Goal: Information Seeking & Learning: Learn about a topic

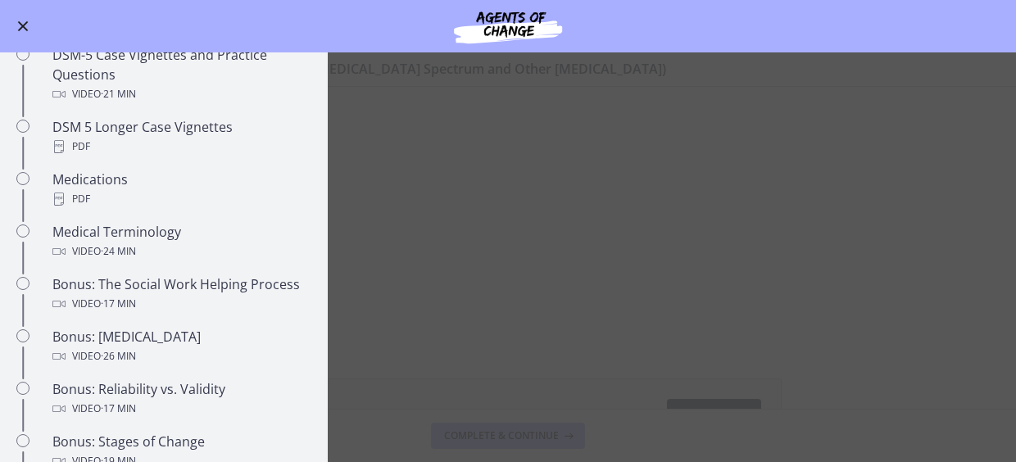
scroll to position [1114, 0]
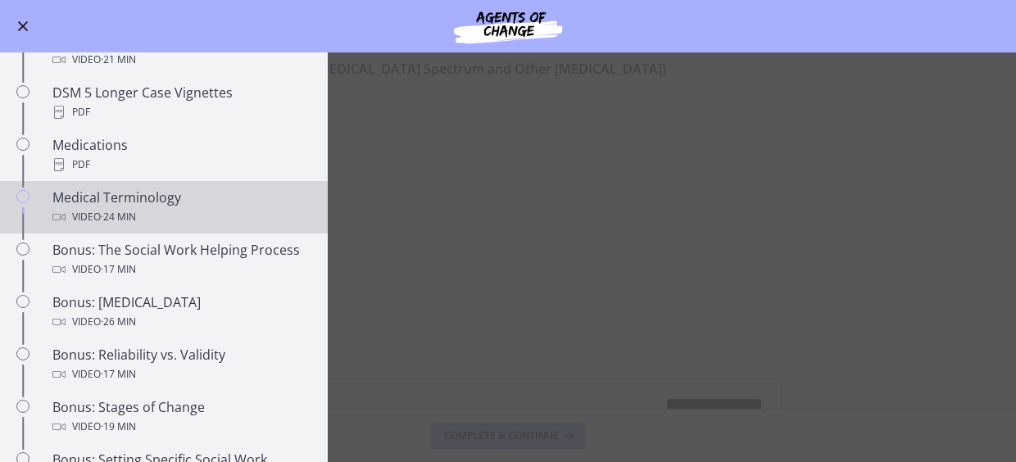
click at [159, 197] on div "Medical Terminology Video · 24 min" at bounding box center [180, 207] width 256 height 39
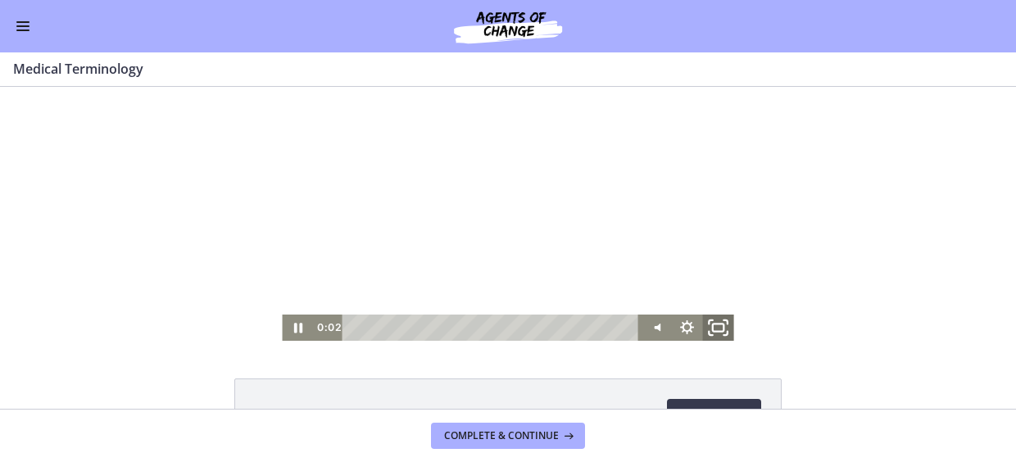
click at [711, 319] on icon "Fullscreen" at bounding box center [719, 327] width 38 height 31
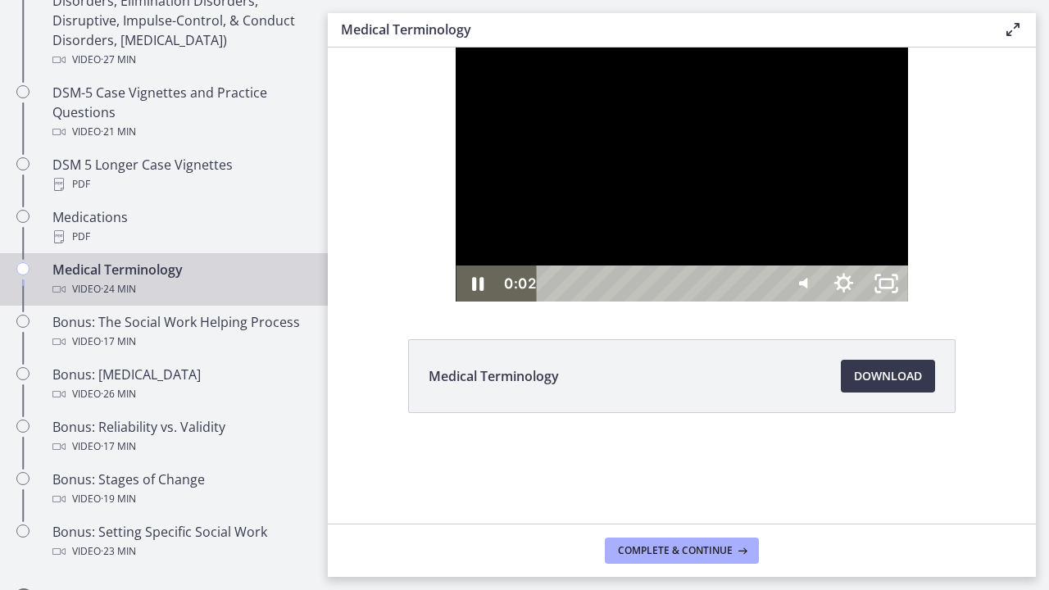
scroll to position [1117, 0]
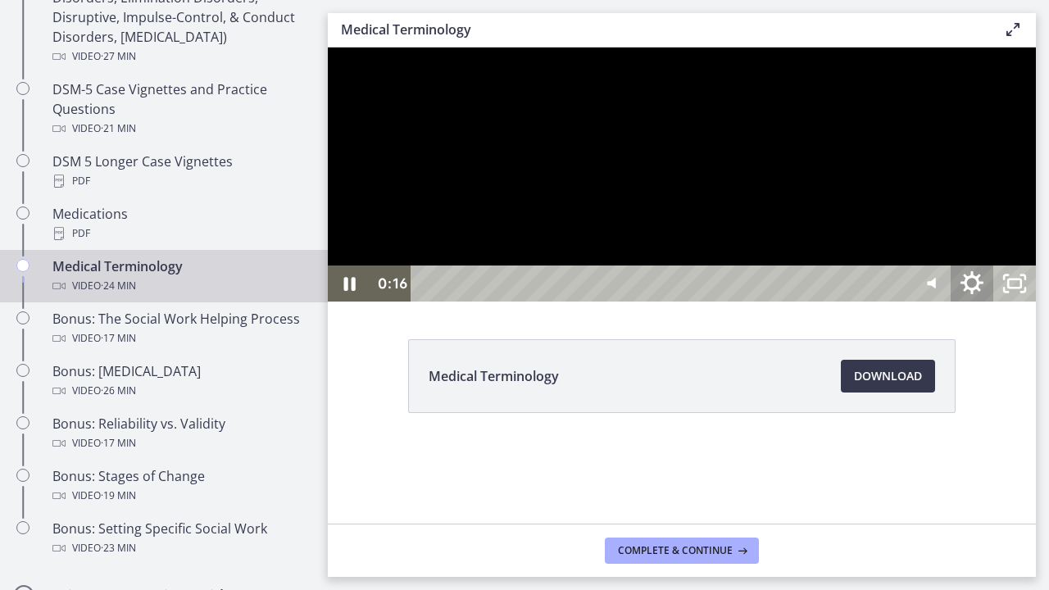
click at [997, 306] on icon "Show settings menu" at bounding box center [971, 283] width 51 height 43
click at [1015, 229] on span "1.25x" at bounding box center [987, 211] width 75 height 36
click at [1015, 158] on label "1.5x" at bounding box center [950, 139] width 170 height 38
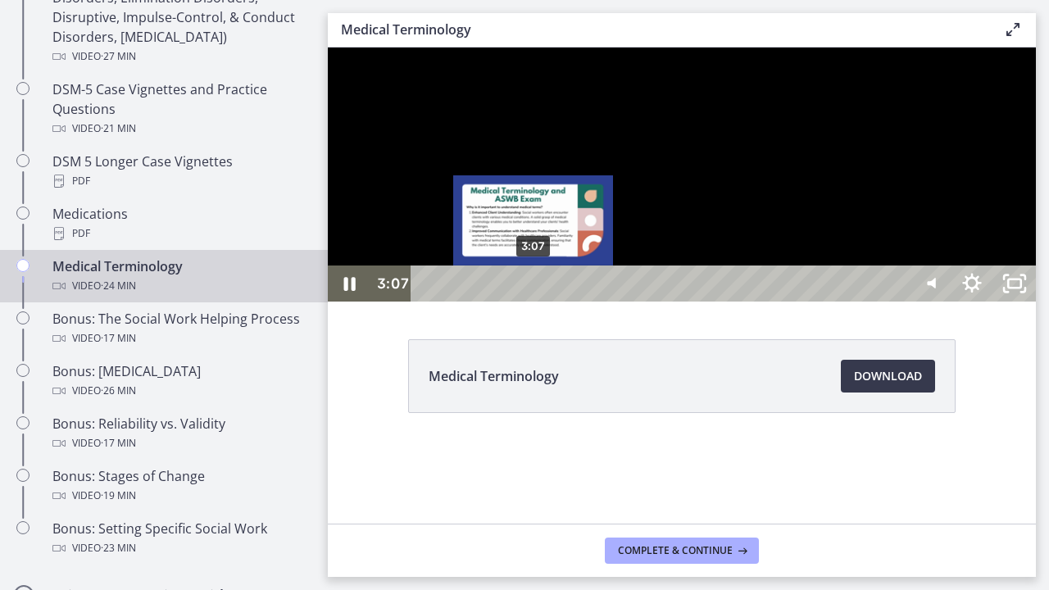
click at [534, 301] on div "3:07" at bounding box center [661, 283] width 471 height 36
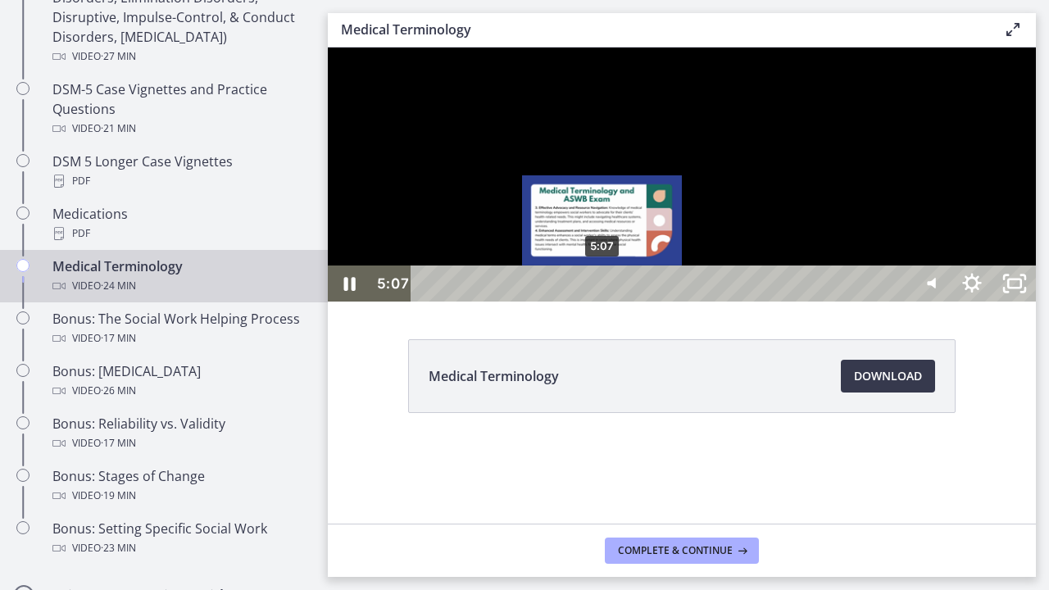
click at [603, 301] on div "5:07" at bounding box center [661, 283] width 471 height 36
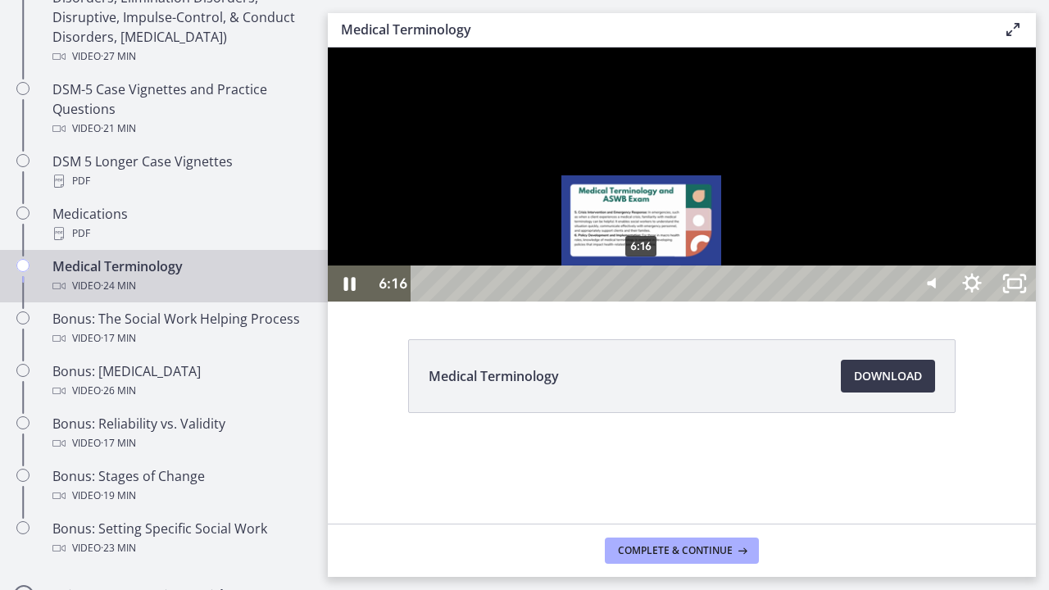
click at [642, 301] on div "6:16" at bounding box center [661, 283] width 471 height 36
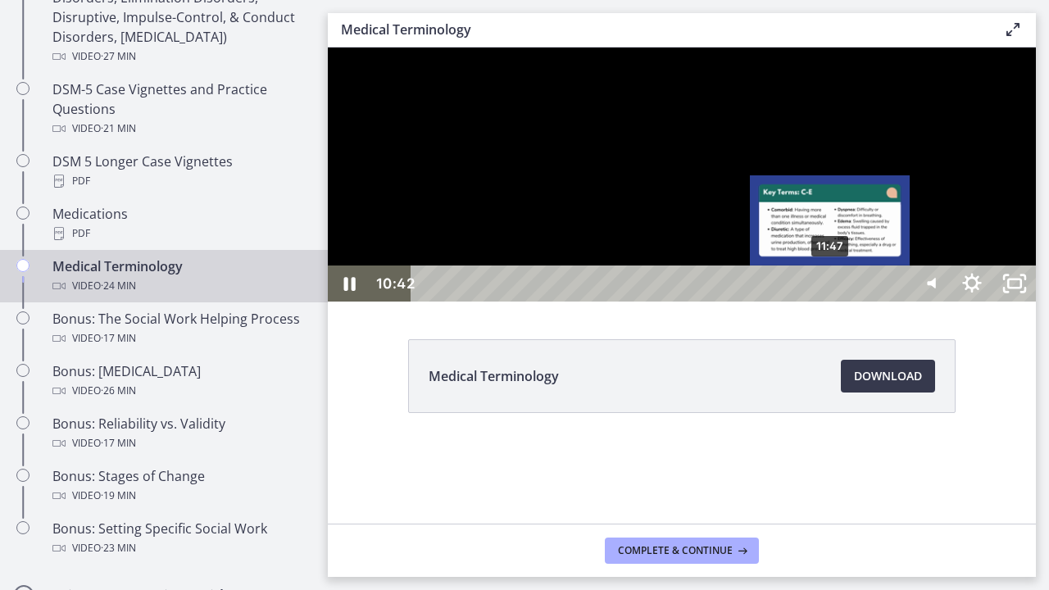
click at [831, 301] on div "11:47" at bounding box center [661, 283] width 471 height 36
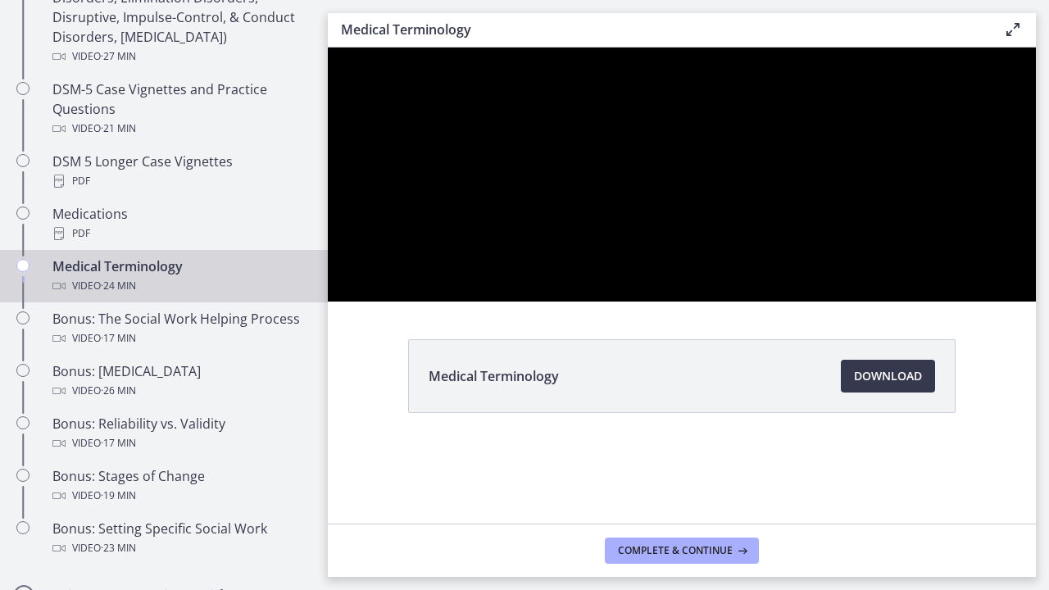
click at [890, 301] on div at bounding box center [682, 175] width 708 height 254
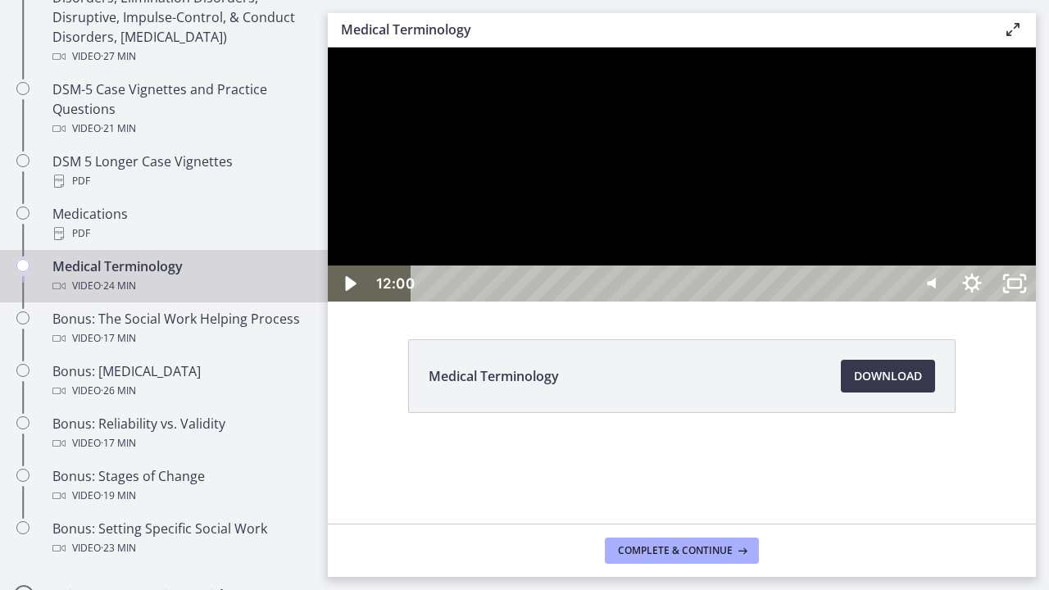
click at [879, 301] on div at bounding box center [682, 175] width 708 height 254
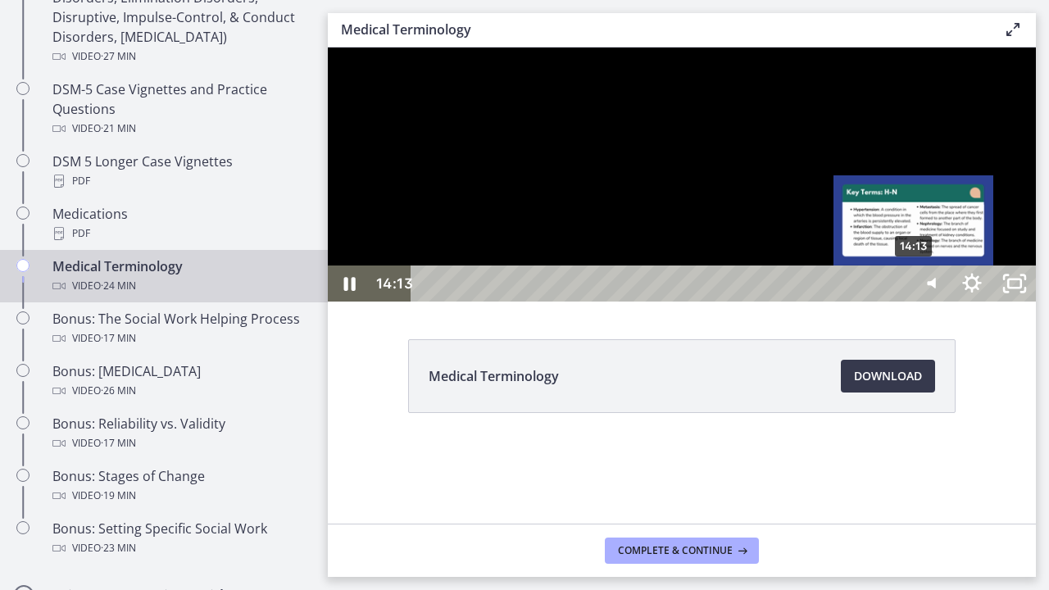
click at [897, 301] on div "14:13" at bounding box center [661, 283] width 471 height 36
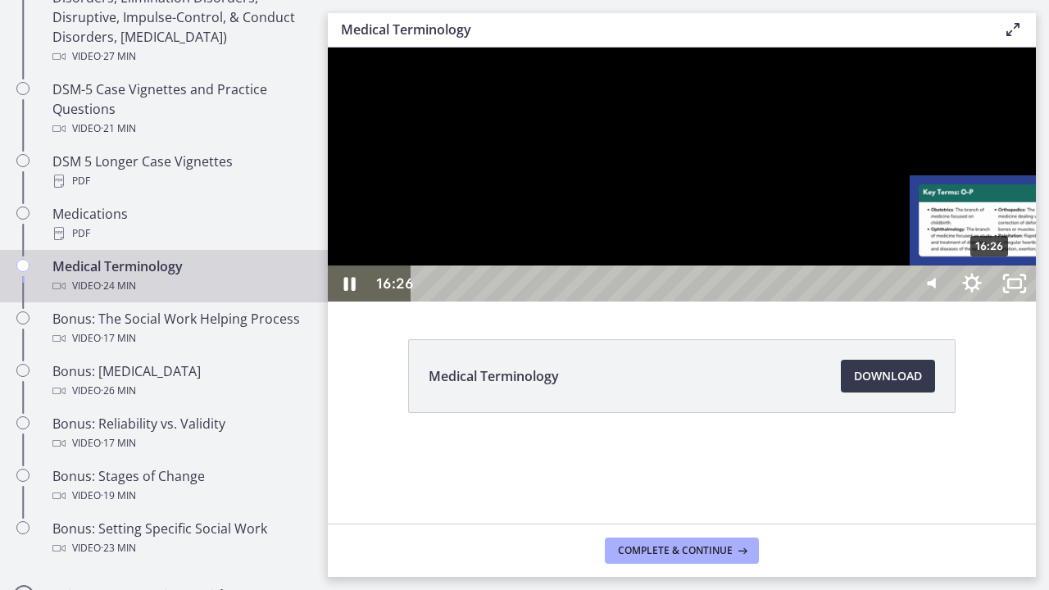
click at [897, 301] on div "16:26" at bounding box center [661, 283] width 471 height 36
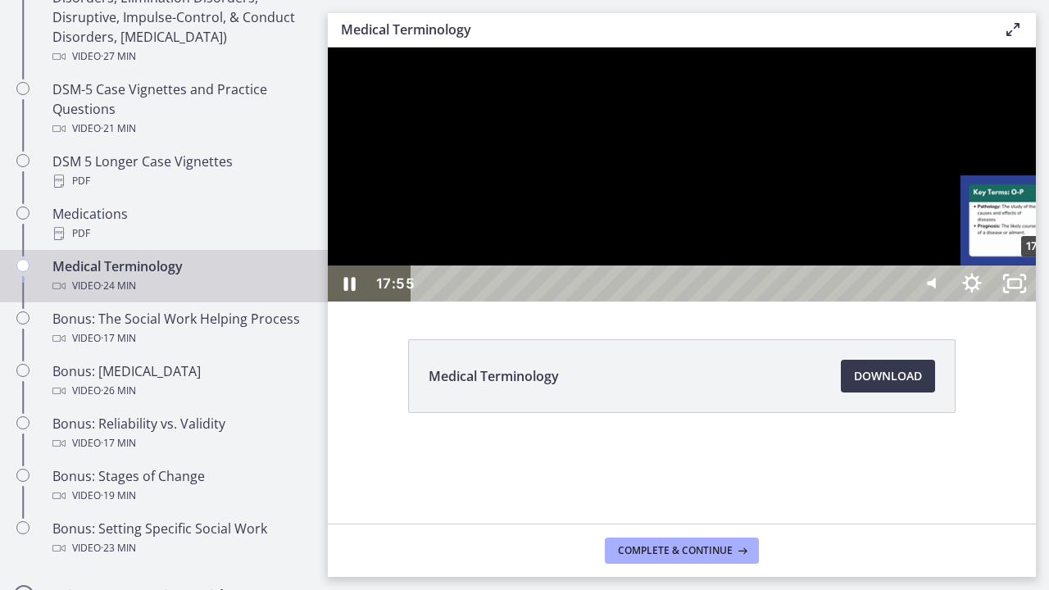
click at [897, 301] on div "17:55" at bounding box center [661, 283] width 471 height 36
click at [897, 301] on div "19:42" at bounding box center [661, 283] width 471 height 36
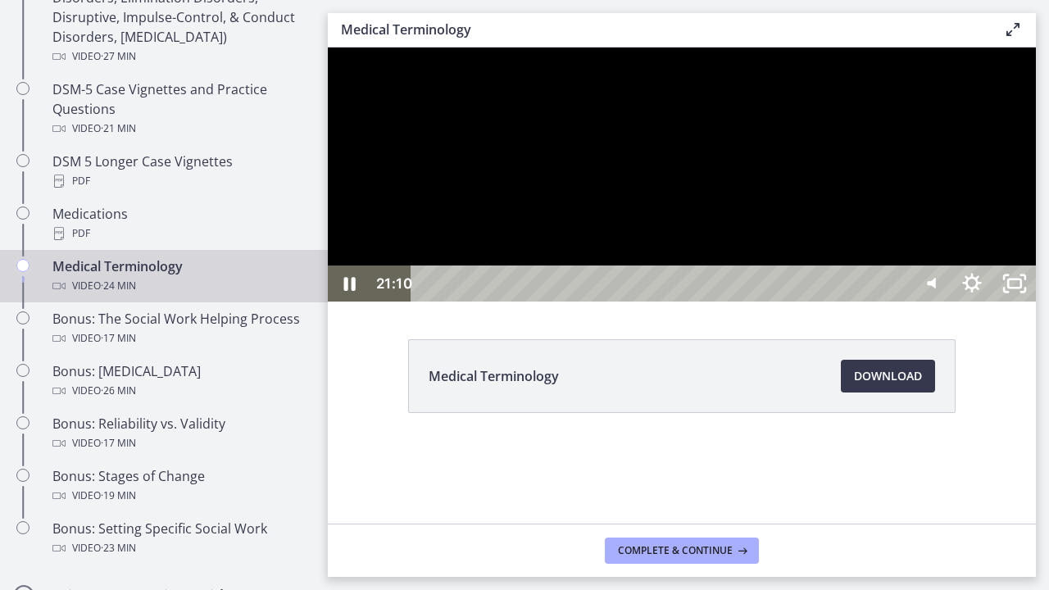
click at [897, 301] on div "21:10" at bounding box center [661, 283] width 471 height 36
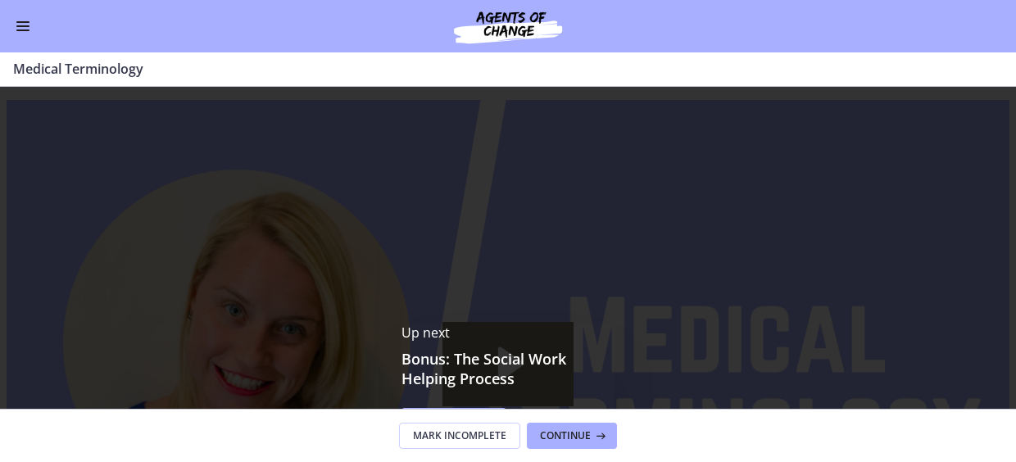
scroll to position [1114, 0]
click at [561, 435] on span "Continue" at bounding box center [565, 435] width 51 height 13
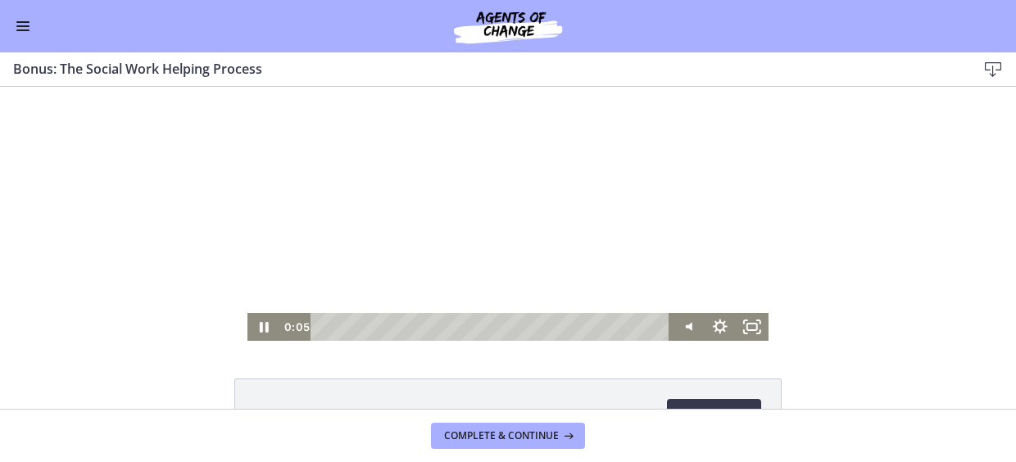
click at [534, 232] on div at bounding box center [507, 214] width 521 height 254
click at [745, 331] on icon "Fullscreen" at bounding box center [752, 327] width 33 height 28
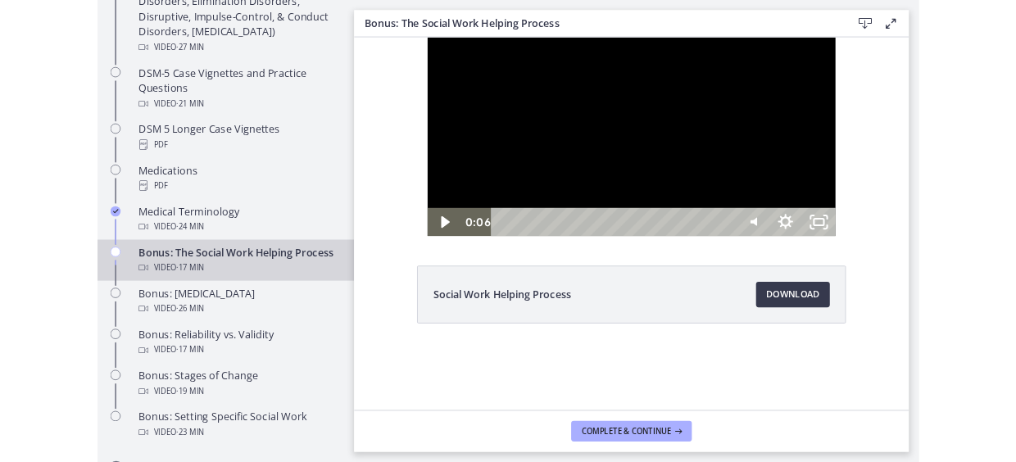
scroll to position [1118, 0]
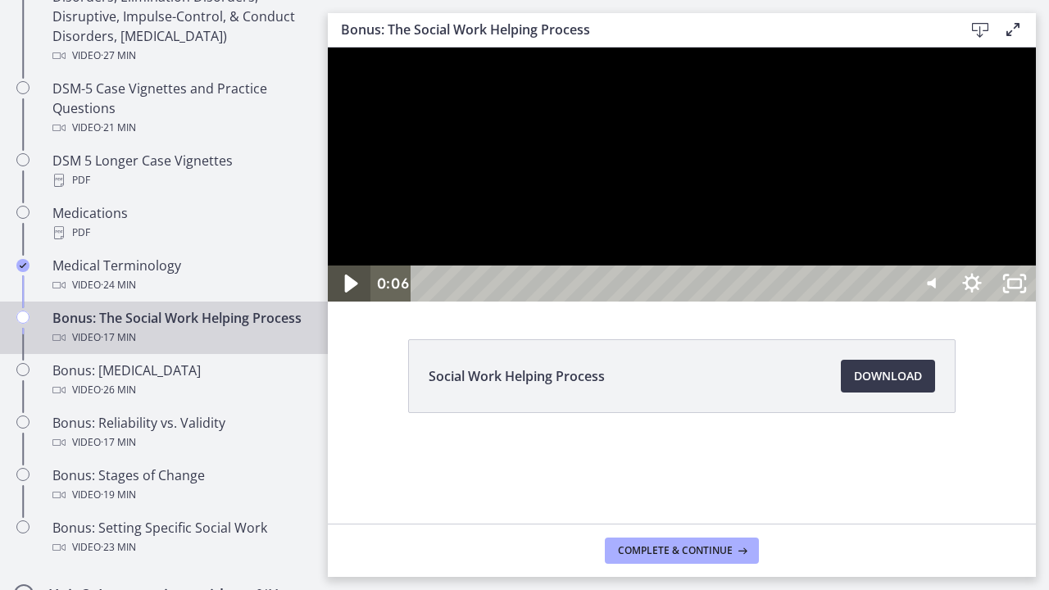
click at [347, 292] on icon "Play Video" at bounding box center [351, 283] width 13 height 18
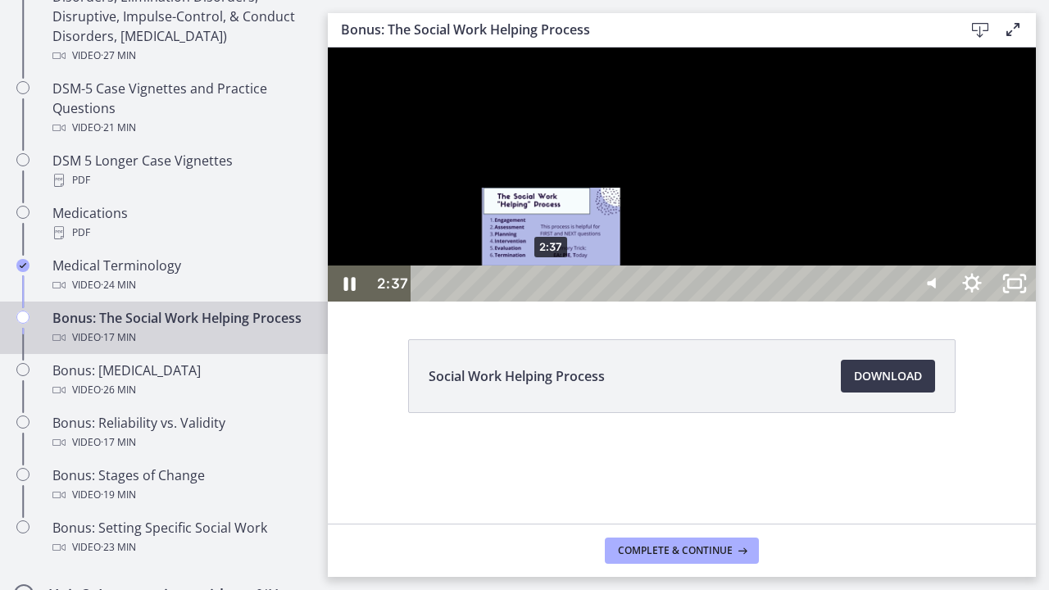
click at [552, 301] on div "2:37" at bounding box center [661, 283] width 471 height 36
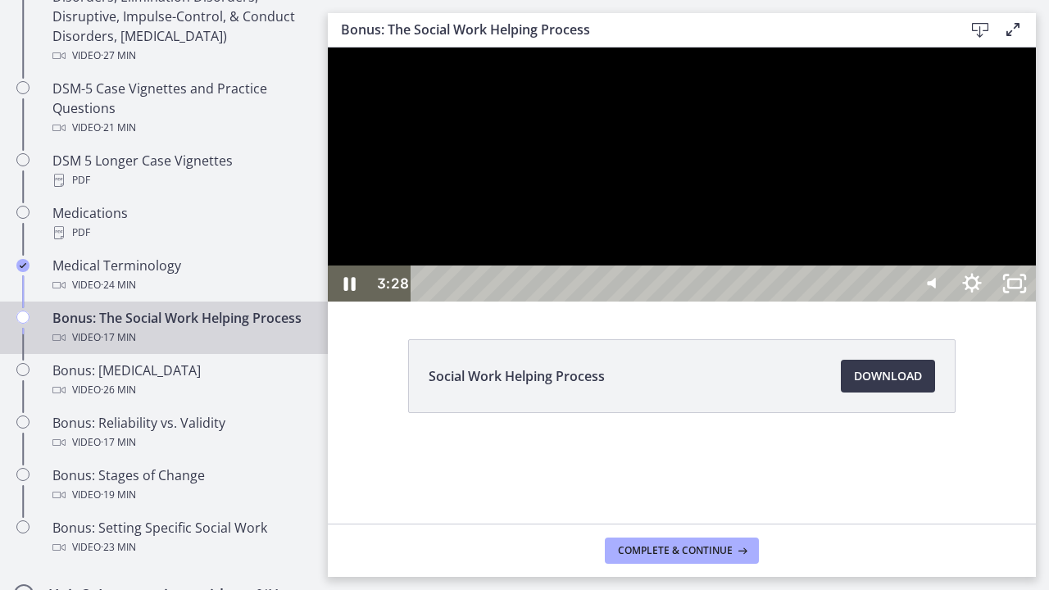
click at [885, 301] on div at bounding box center [682, 175] width 708 height 254
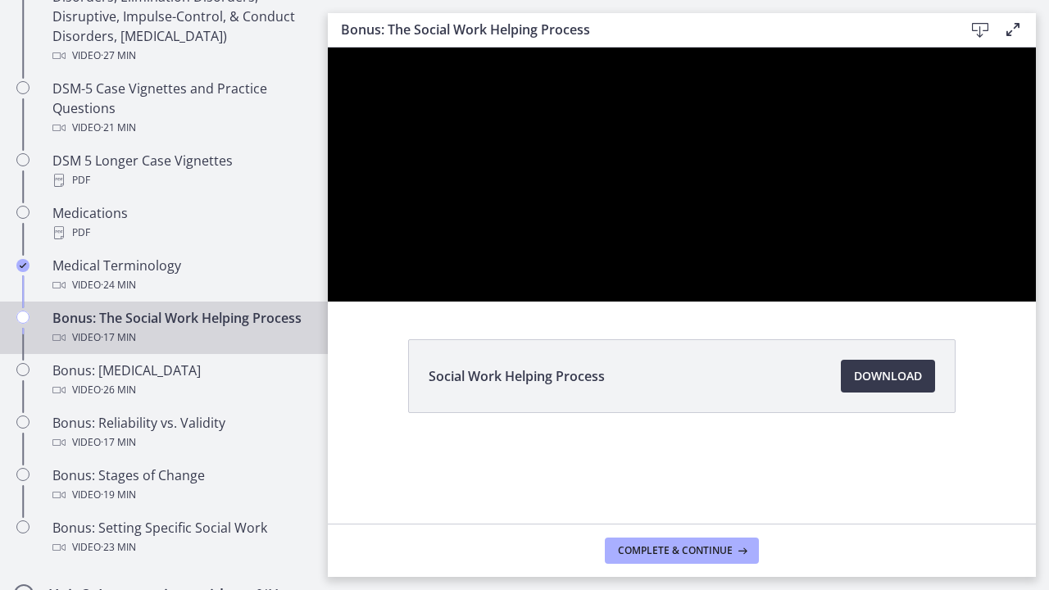
click at [885, 301] on div at bounding box center [682, 175] width 708 height 254
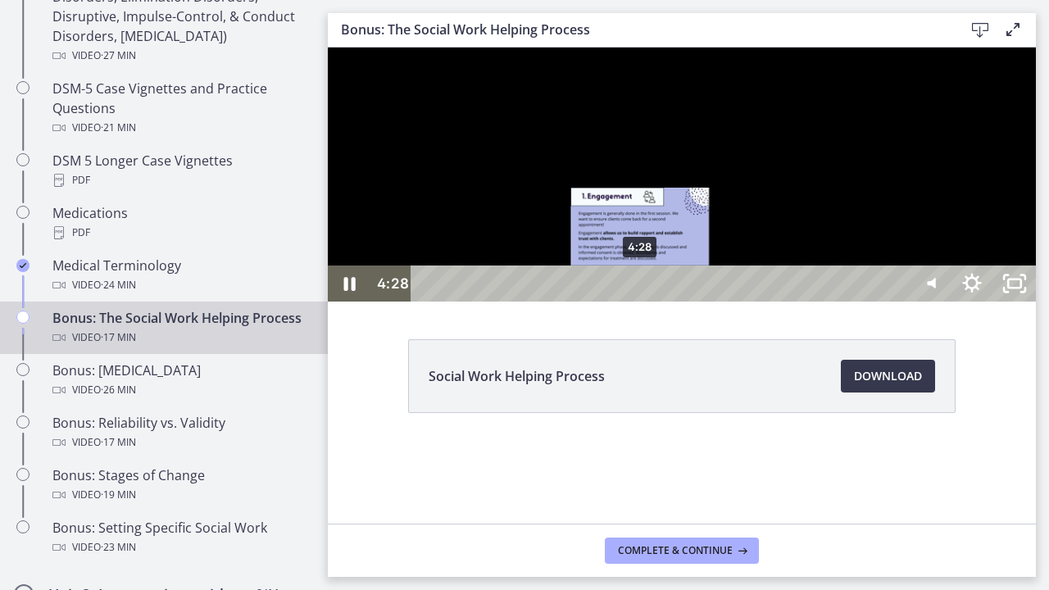
click at [641, 301] on div "4:28" at bounding box center [661, 283] width 471 height 36
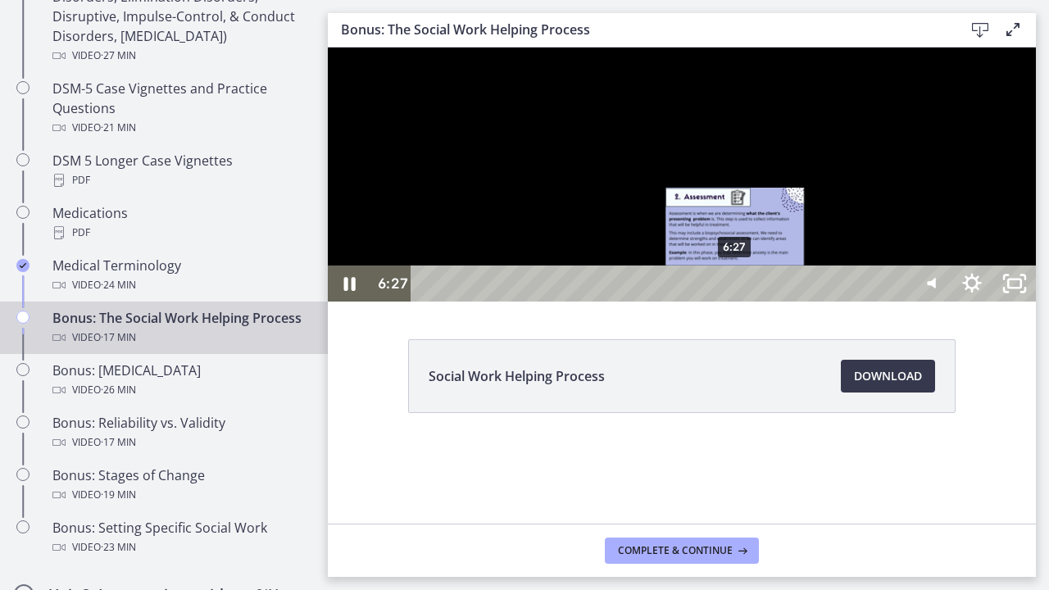
click at [736, 301] on div "6:27" at bounding box center [661, 283] width 471 height 36
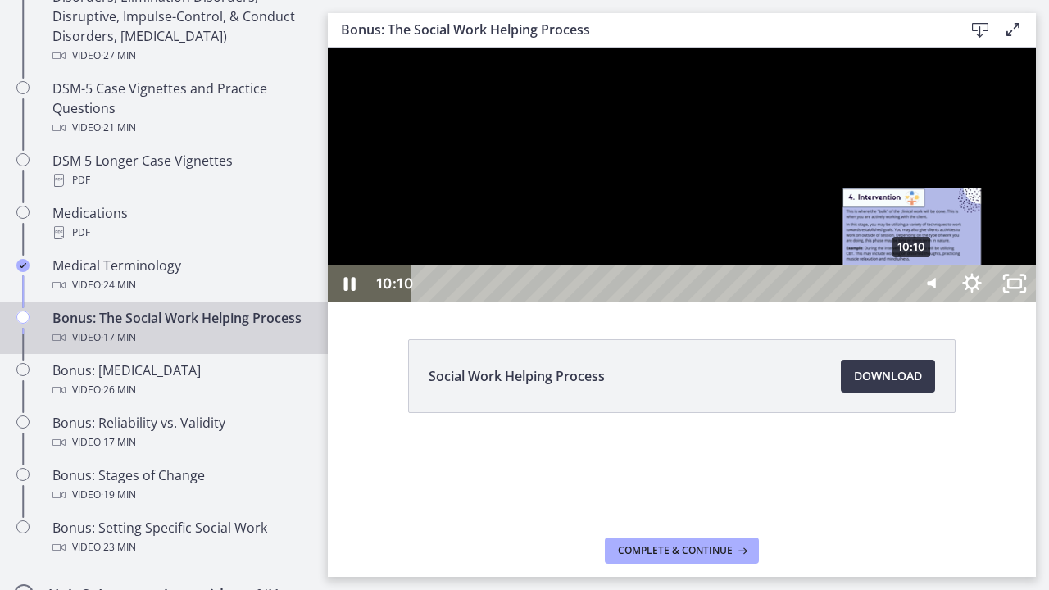
click at [897, 301] on div "10:10" at bounding box center [661, 283] width 471 height 36
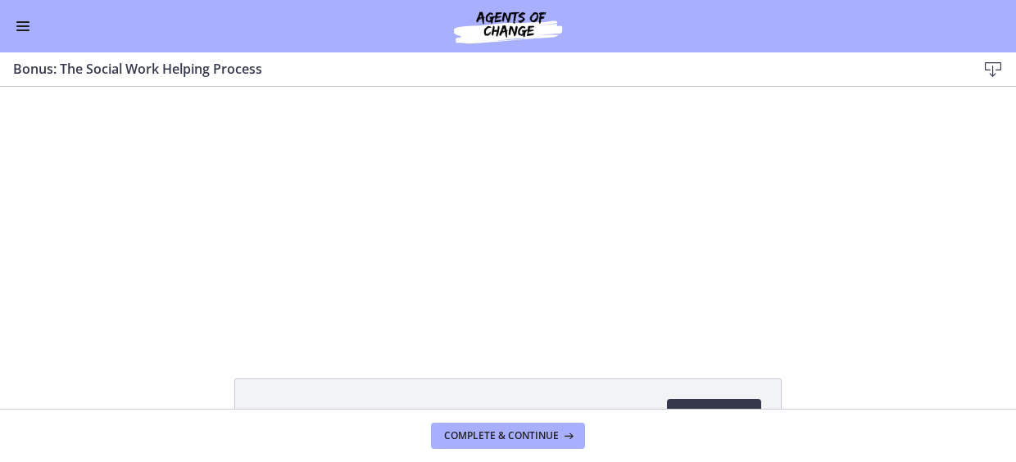
scroll to position [1114, 0]
click at [457, 434] on span "Complete & continue" at bounding box center [501, 435] width 115 height 13
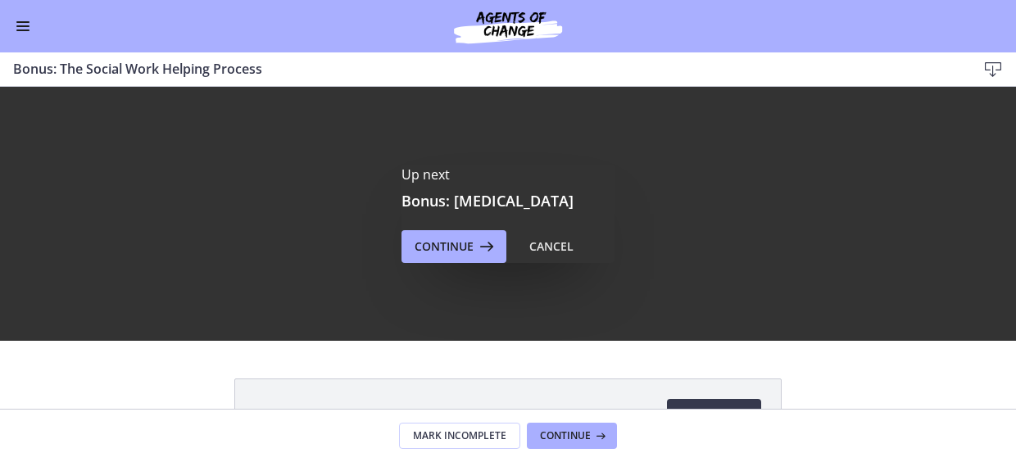
scroll to position [0, 0]
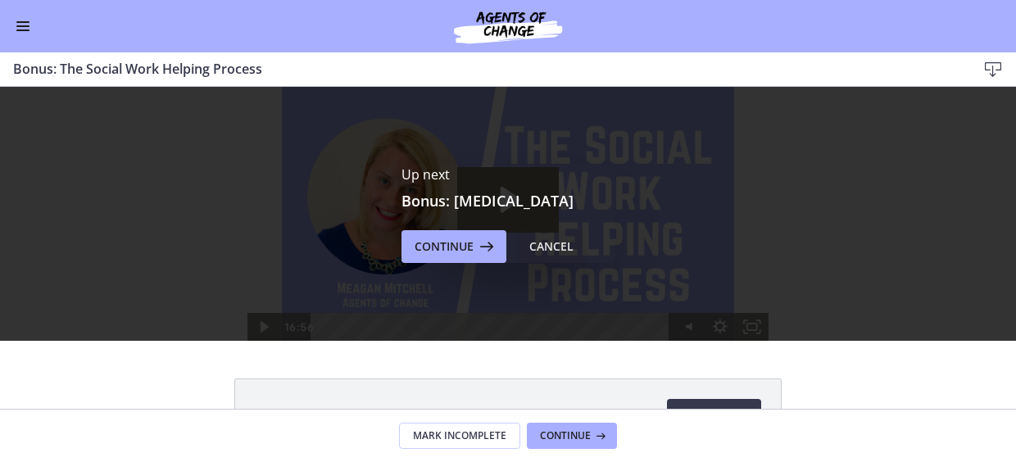
click at [556, 242] on div "Cancel" at bounding box center [551, 247] width 44 height 20
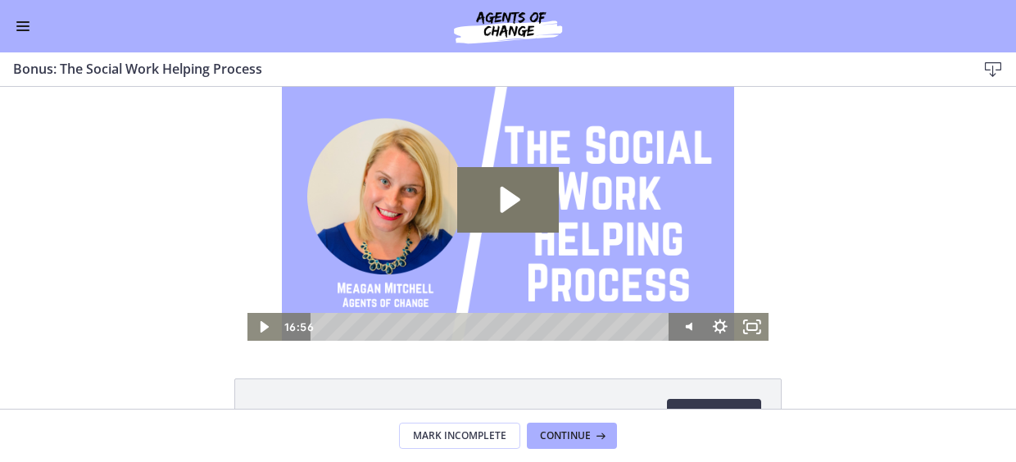
click at [20, 26] on span "Enable menu" at bounding box center [22, 26] width 13 height 2
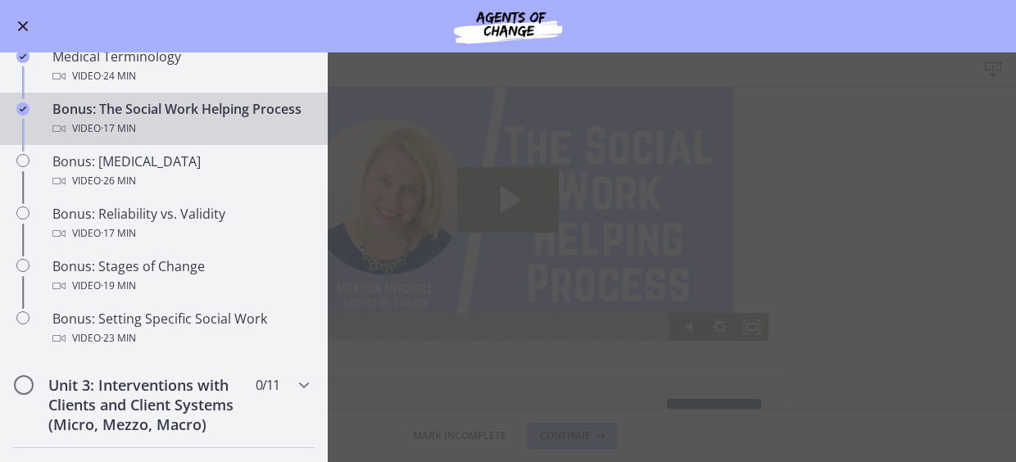
scroll to position [1310, 0]
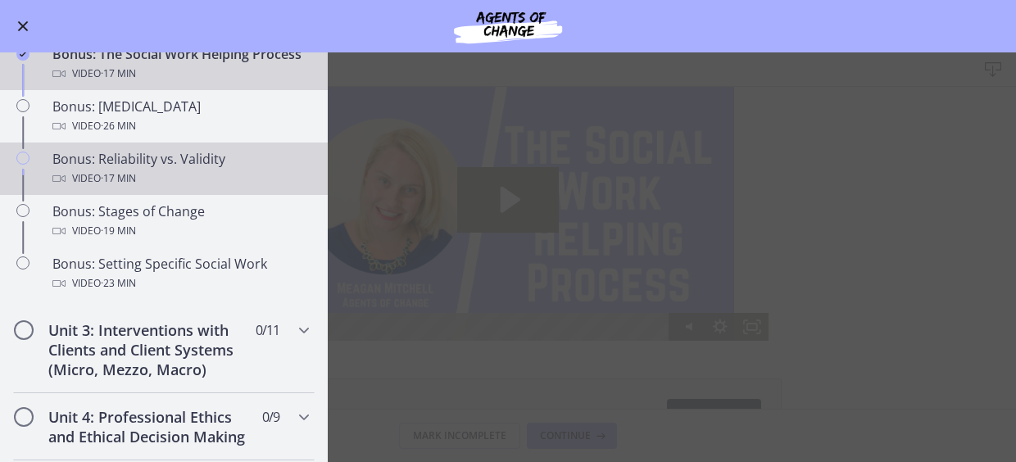
click at [165, 179] on div "Bonus: Reliability vs. Validity Video · 17 min" at bounding box center [180, 168] width 256 height 39
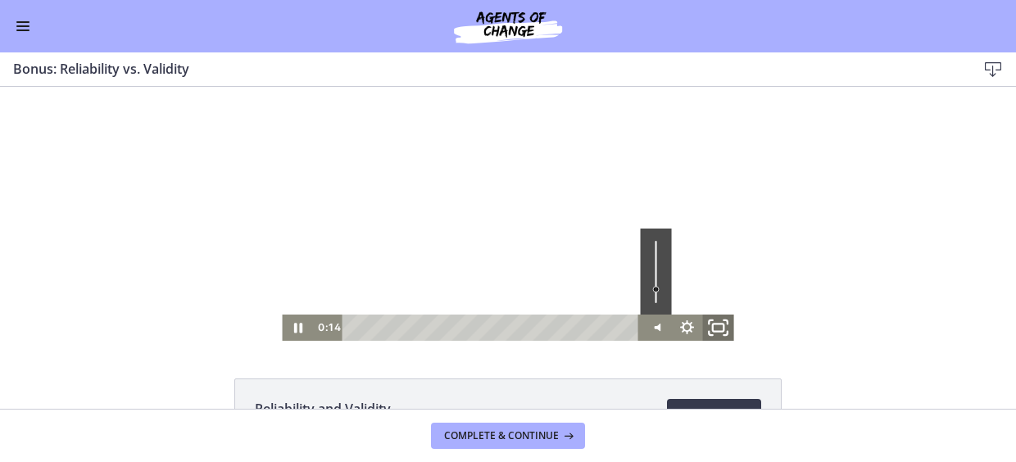
click at [711, 332] on icon "Fullscreen" at bounding box center [719, 327] width 38 height 31
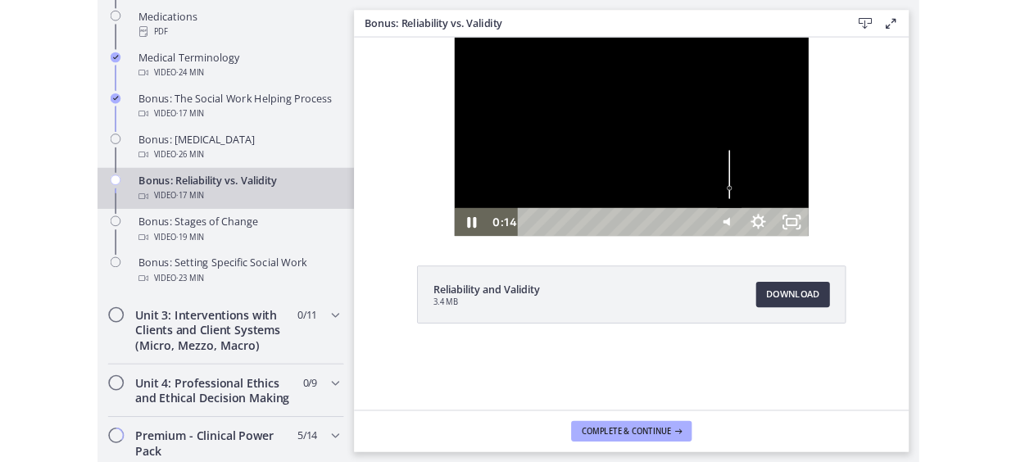
scroll to position [1314, 0]
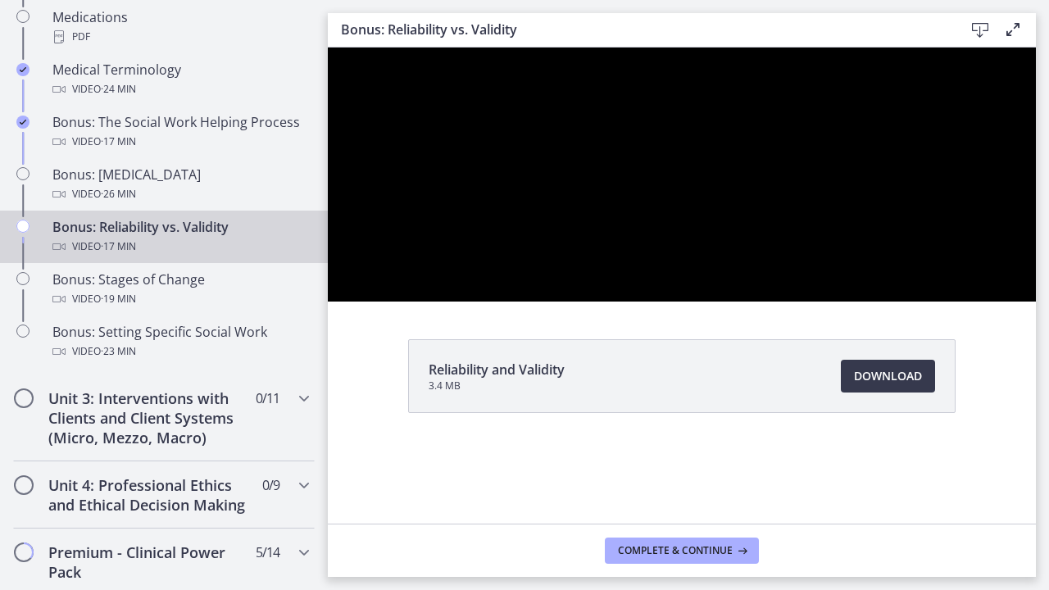
click at [979, 249] on div at bounding box center [682, 175] width 708 height 254
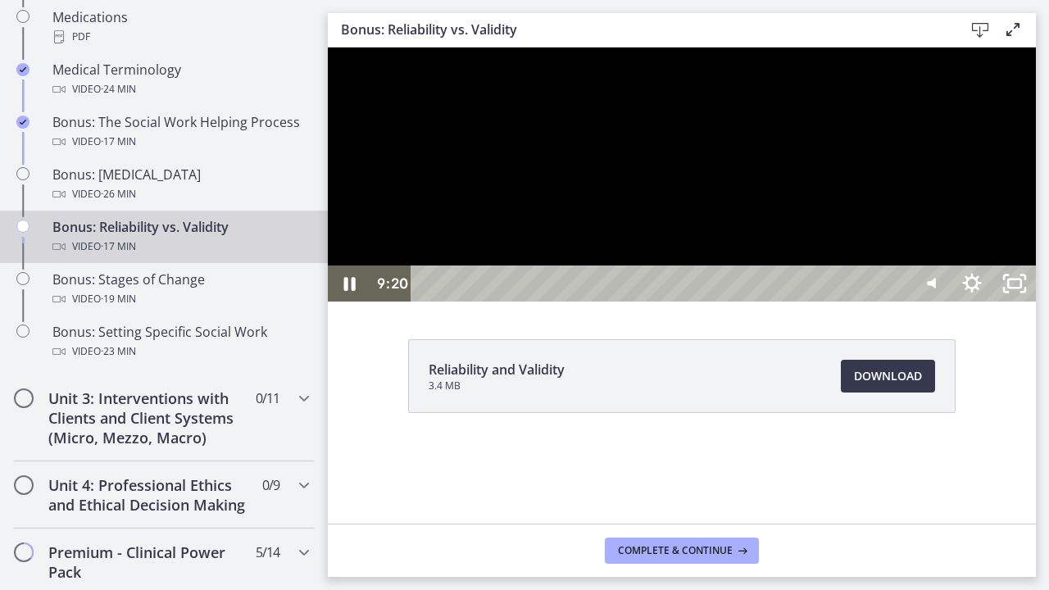
click at [988, 301] on div at bounding box center [682, 175] width 708 height 254
click at [847, 301] on div at bounding box center [682, 175] width 708 height 254
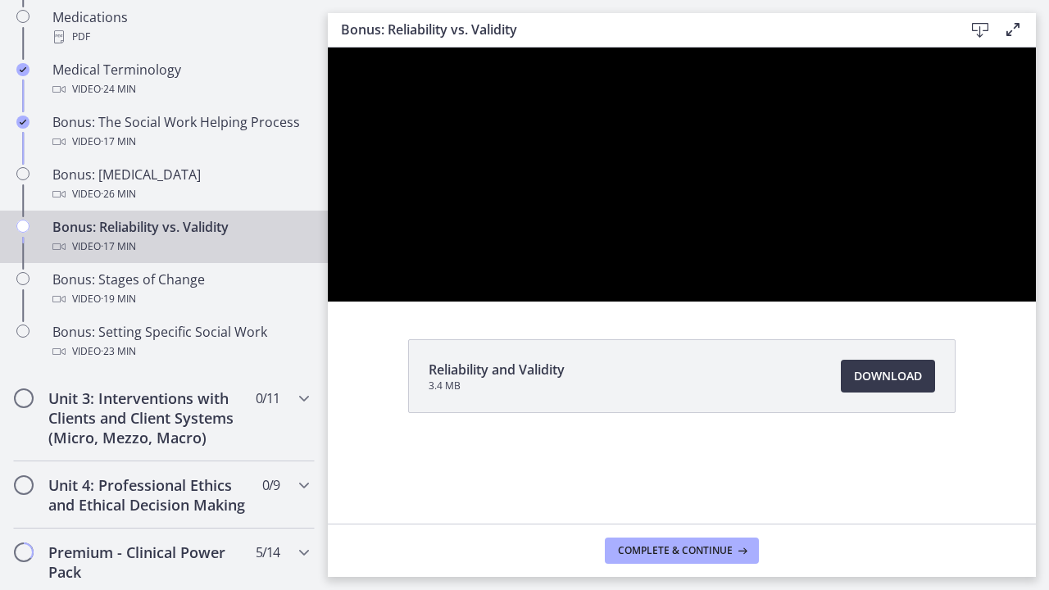
click at [777, 301] on div at bounding box center [682, 175] width 708 height 254
click at [837, 301] on div at bounding box center [682, 175] width 708 height 254
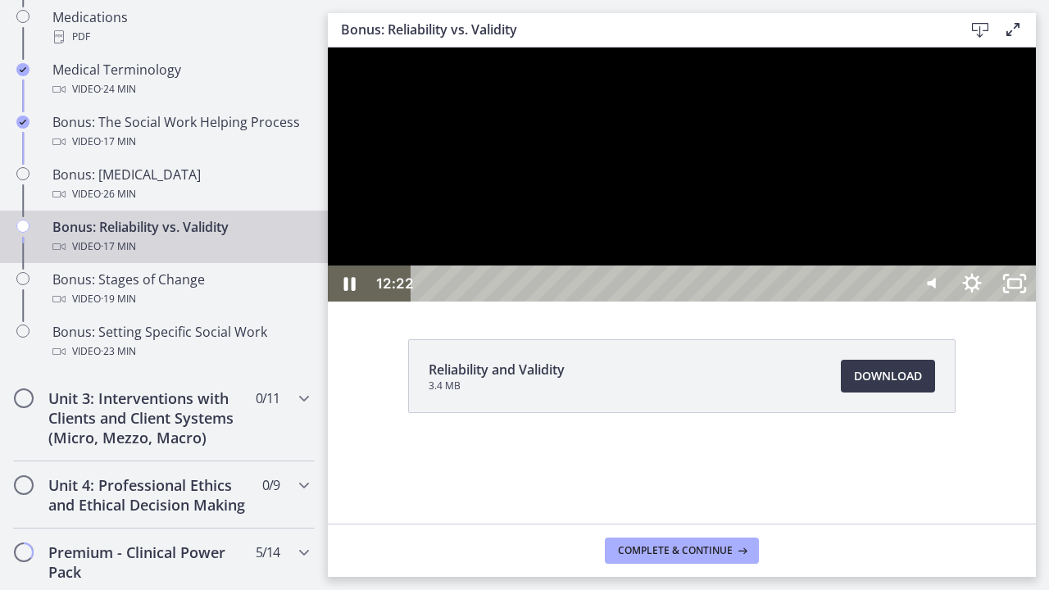
click at [837, 301] on div at bounding box center [682, 175] width 708 height 254
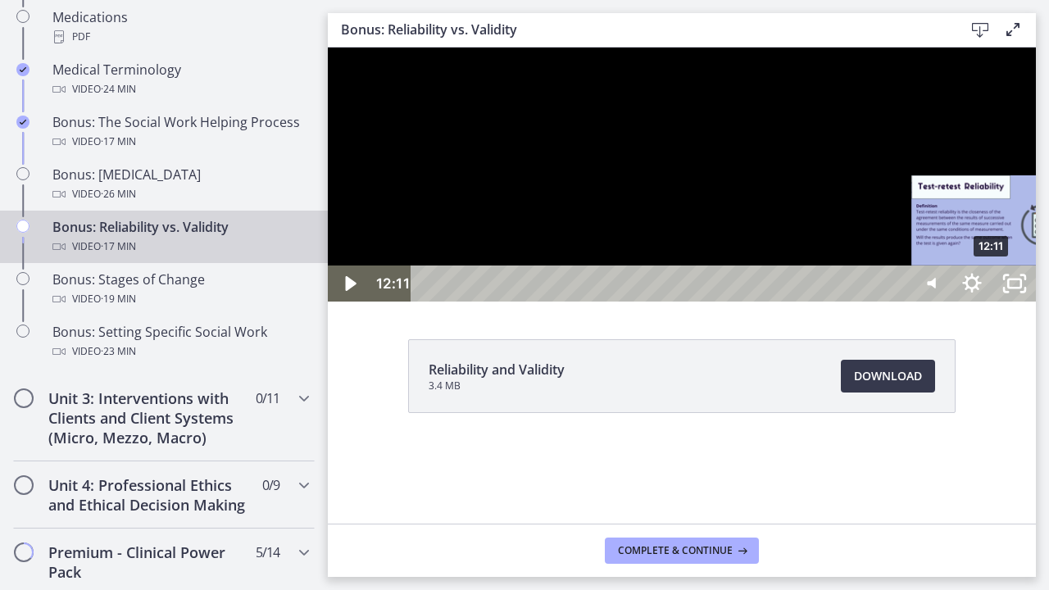
click at [897, 301] on div "12:11" at bounding box center [661, 283] width 471 height 36
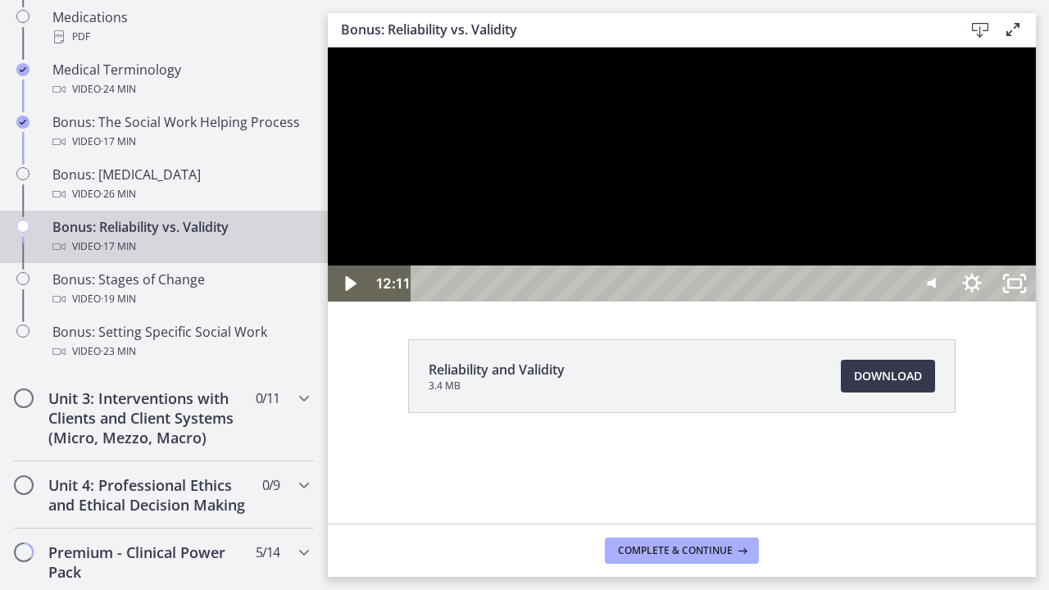
click at [864, 301] on div at bounding box center [682, 175] width 708 height 254
click at [847, 301] on div at bounding box center [682, 175] width 708 height 254
drag, startPoint x: 847, startPoint y: 452, endPoint x: 860, endPoint y: 458, distance: 14.3
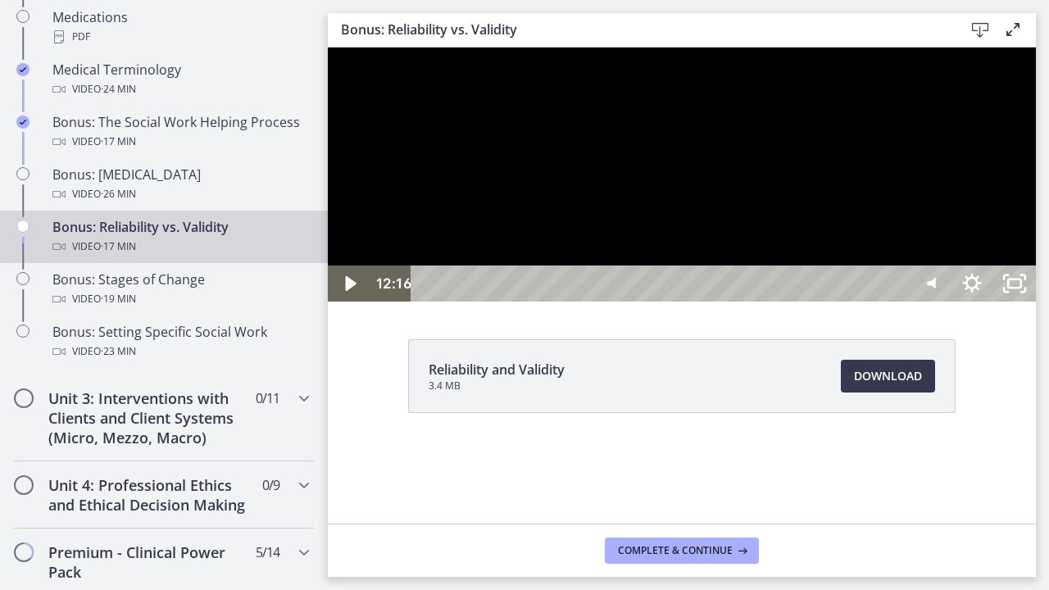
click at [860, 301] on div at bounding box center [682, 175] width 708 height 254
click at [897, 301] on div "17:20" at bounding box center [661, 283] width 471 height 36
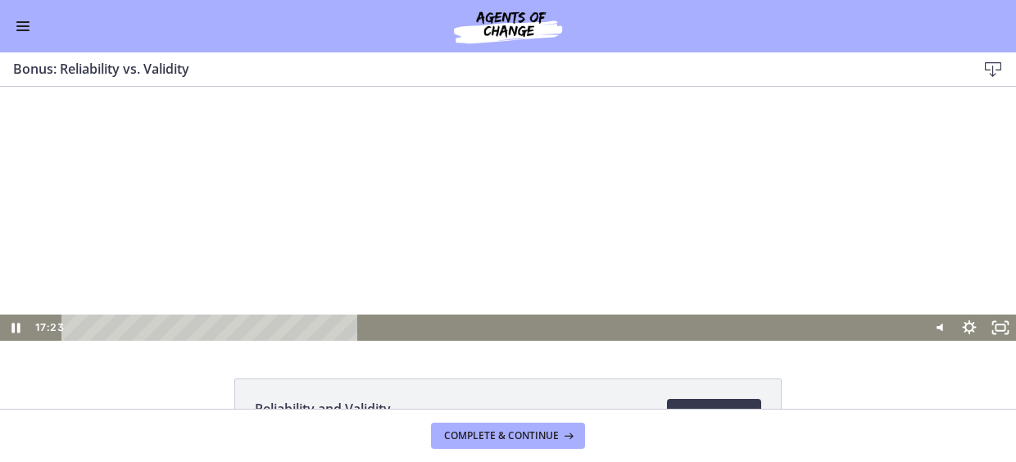
scroll to position [1310, 0]
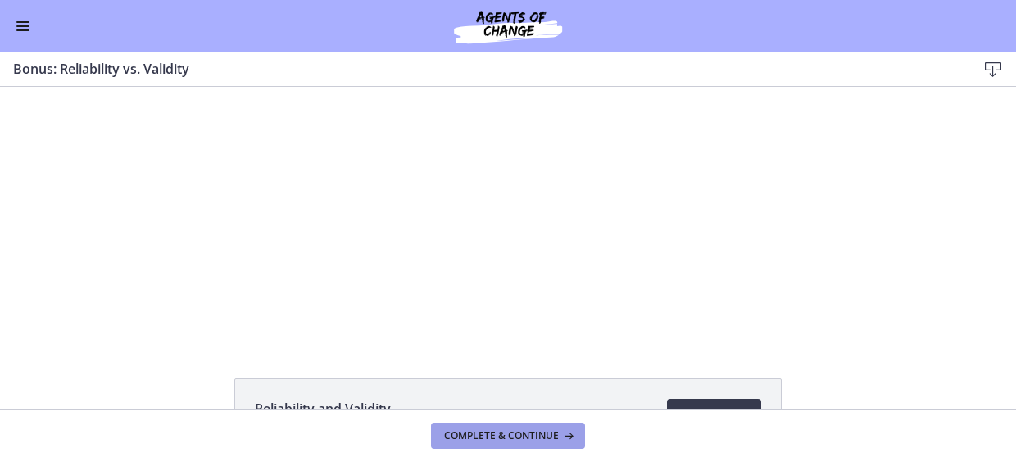
click at [513, 435] on span "Complete & continue" at bounding box center [501, 435] width 115 height 13
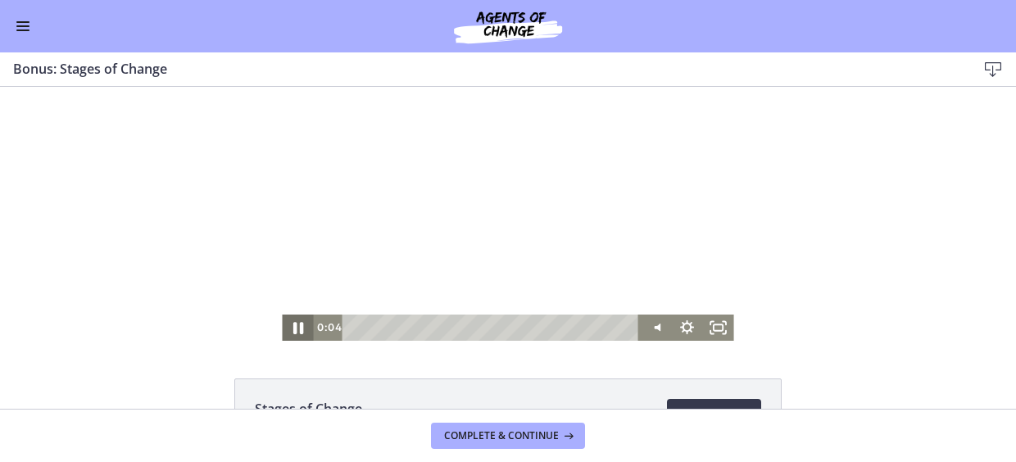
click at [296, 329] on icon "Pause" at bounding box center [298, 328] width 10 height 12
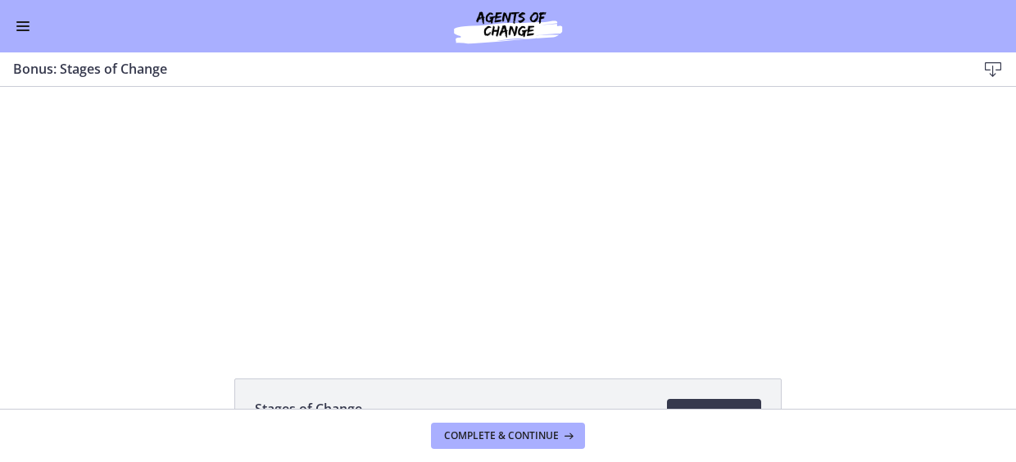
click at [41, 34] on div "Go to Dashboard" at bounding box center [508, 26] width 1016 height 52
click at [24, 32] on button "Enable menu" at bounding box center [23, 26] width 20 height 20
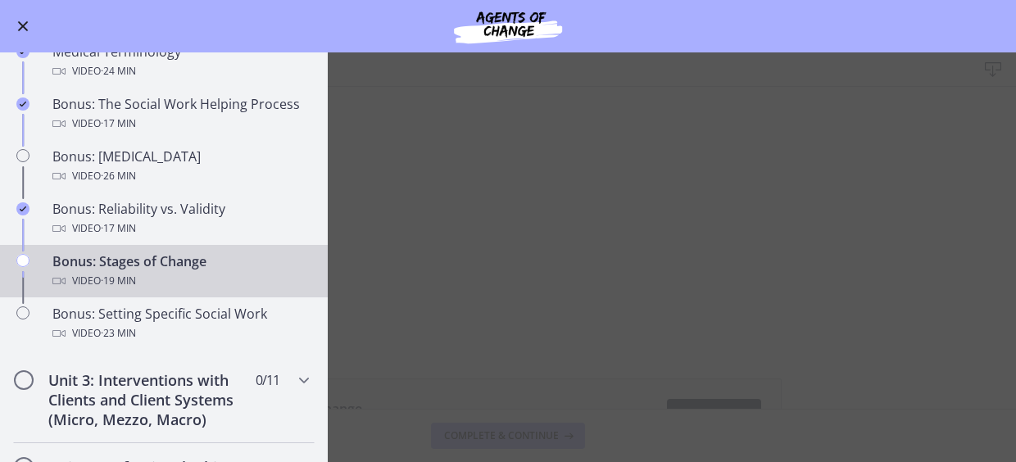
scroll to position [1270, 0]
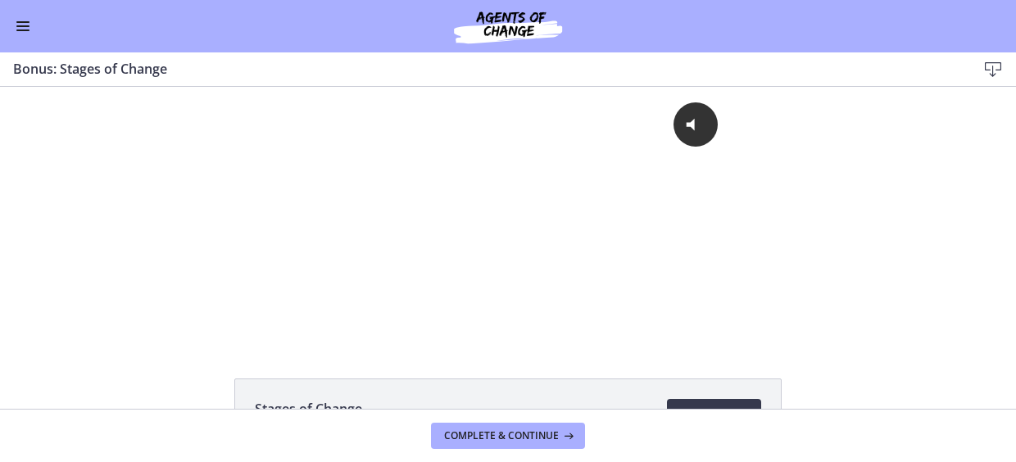
click at [29, 32] on button "Enable menu" at bounding box center [23, 26] width 20 height 20
